Goal: Obtain resource: Download file/media

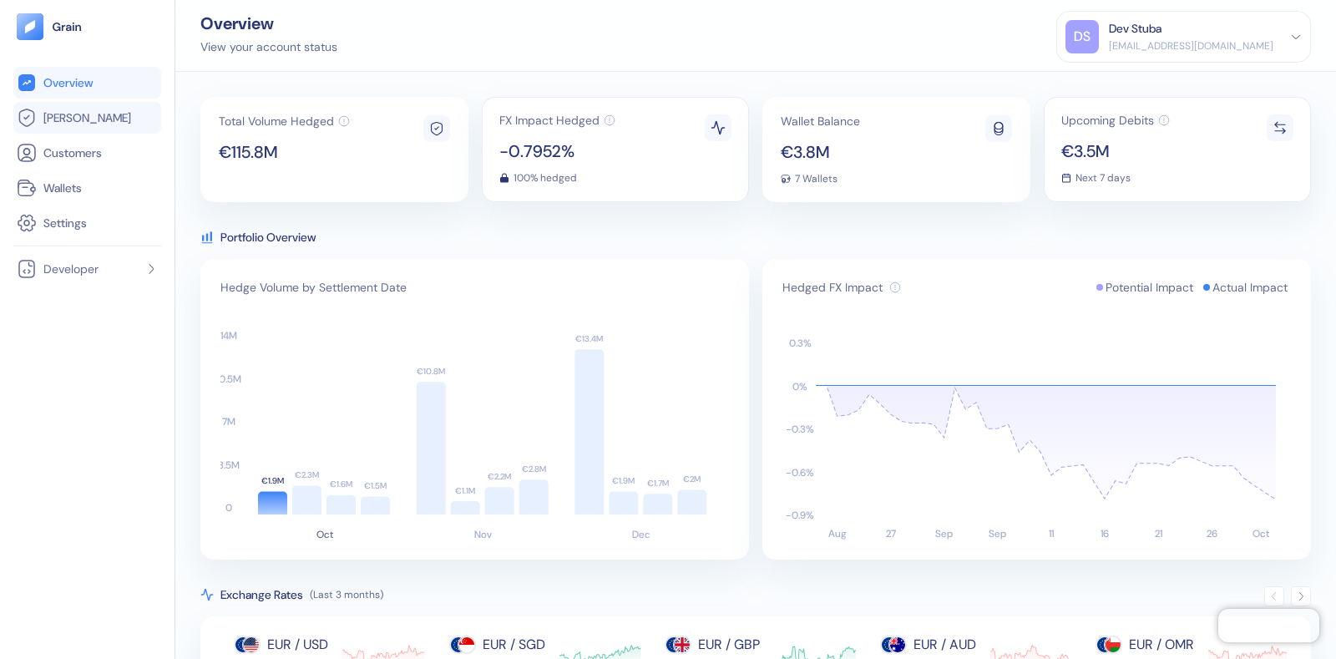
click at [59, 121] on span "[PERSON_NAME]" at bounding box center [87, 117] width 88 height 17
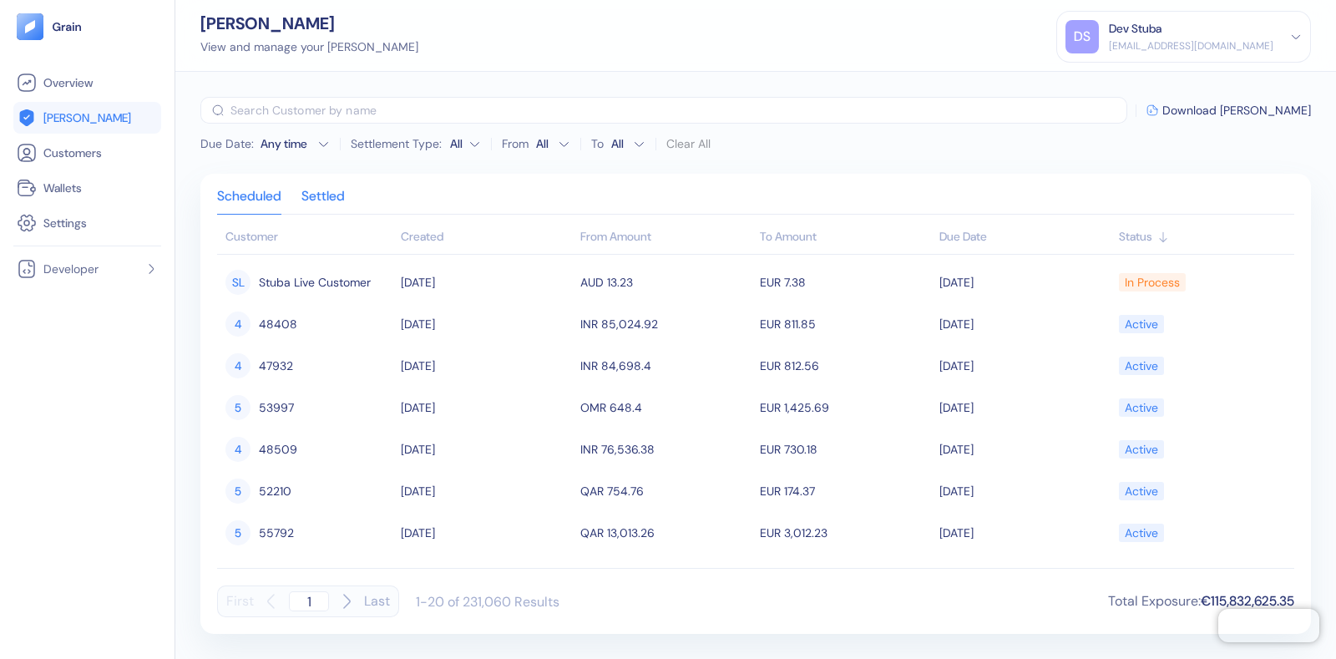
click at [316, 192] on div "Settled" at bounding box center [323, 201] width 43 height 23
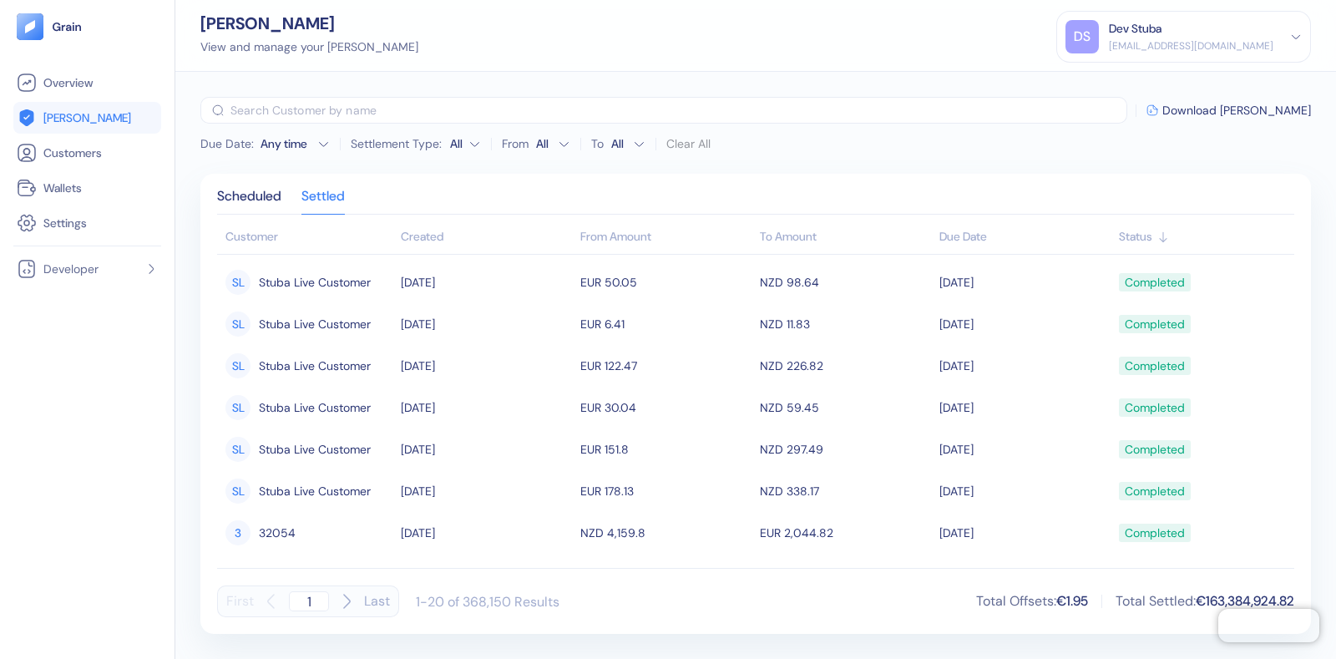
click at [292, 139] on div "Any time" at bounding box center [286, 143] width 50 height 17
click at [294, 139] on div "Any time" at bounding box center [286, 143] width 50 height 17
click at [1278, 108] on span "Download [PERSON_NAME]" at bounding box center [1237, 110] width 149 height 12
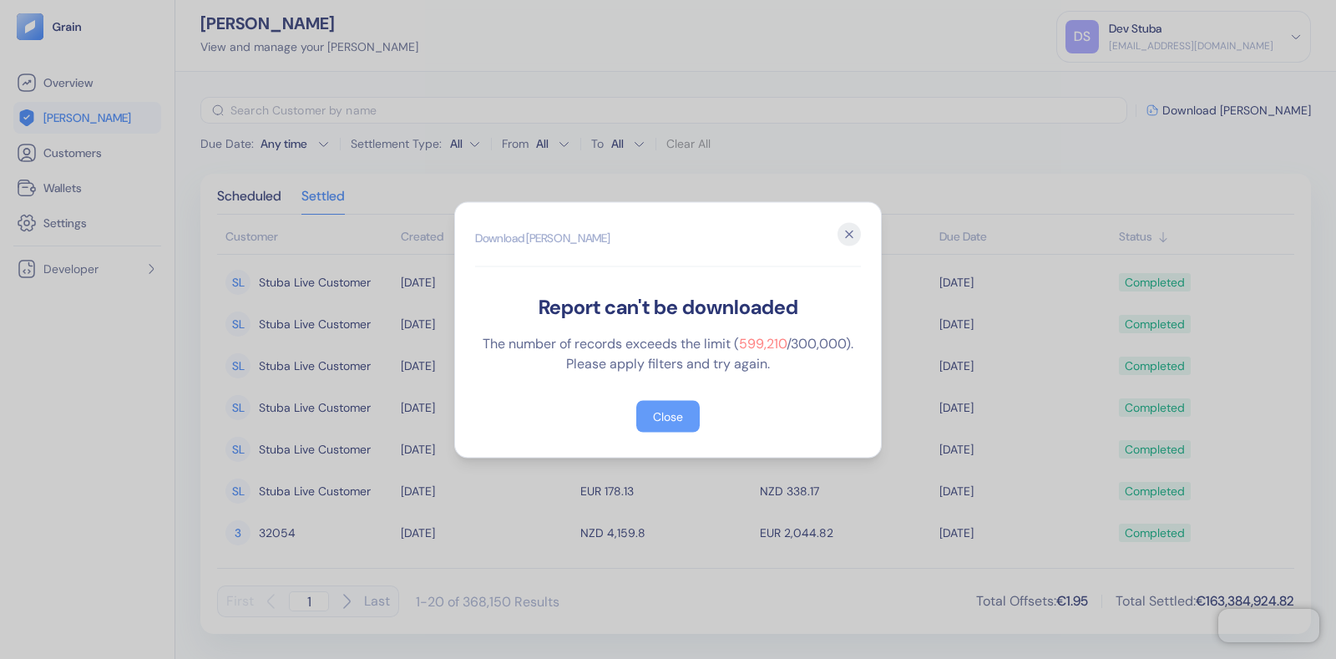
click at [662, 415] on div "Close" at bounding box center [668, 416] width 30 height 12
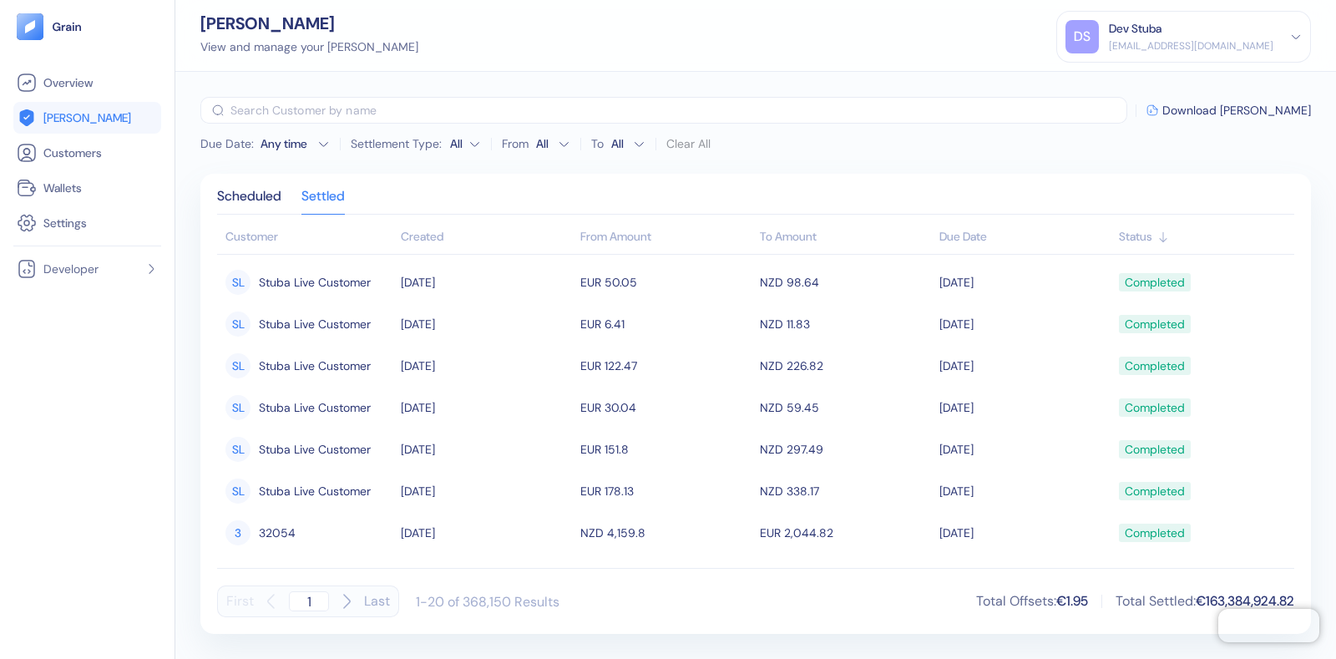
click at [292, 139] on div "Any time" at bounding box center [286, 143] width 50 height 17
click at [301, 223] on button "3" at bounding box center [301, 225] width 20 height 20
click at [1295, 104] on span "Download [PERSON_NAME]" at bounding box center [1237, 110] width 149 height 12
click at [1199, 44] on div "[EMAIL_ADDRESS][DOMAIN_NAME]" at bounding box center [1191, 45] width 165 height 15
click at [1133, 81] on div "Sign Out" at bounding box center [1111, 83] width 46 height 18
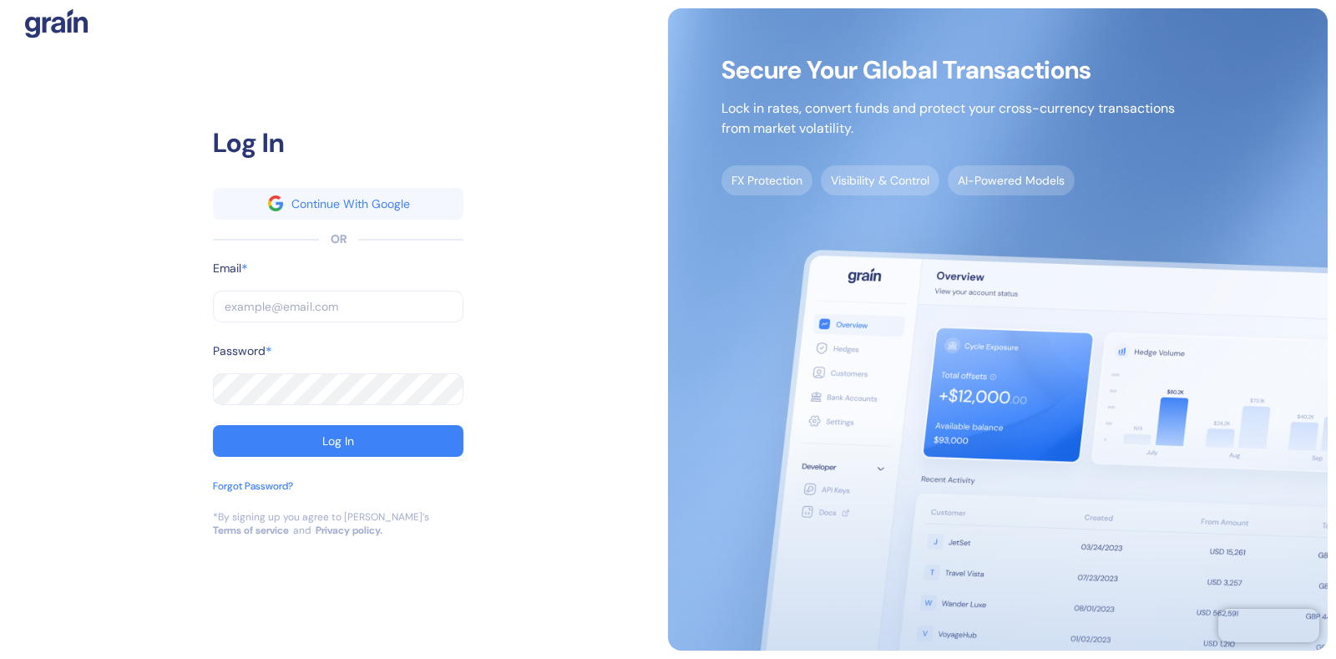
click at [234, 304] on input "text" at bounding box center [338, 307] width 251 height 32
type input "[EMAIL_ADDRESS][DOMAIN_NAME]"
